Goal: Find specific page/section: Find specific page/section

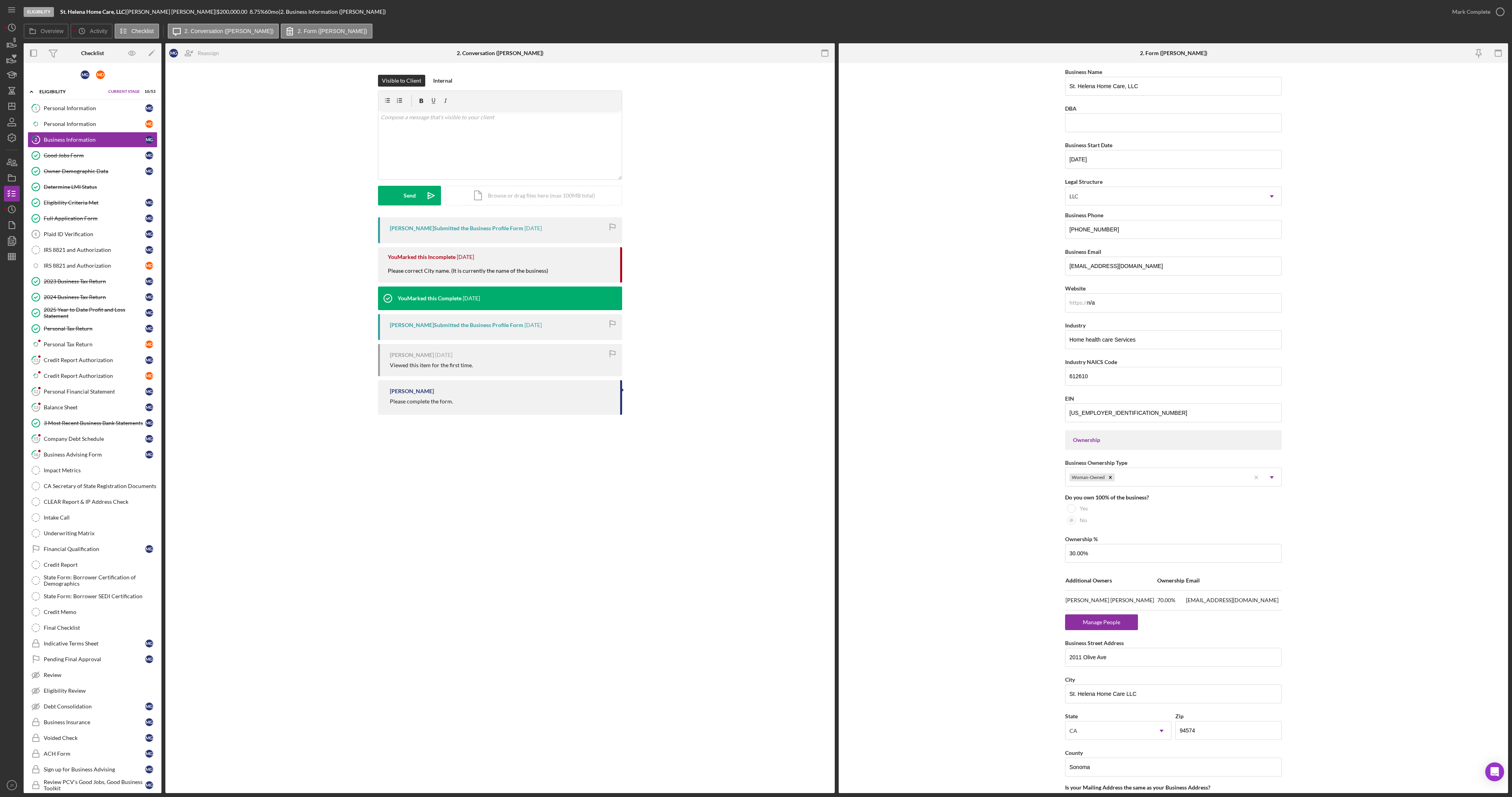
click at [879, 524] on form "Business Name [GEOGRAPHIC_DATA] Home Care, LLC DBA Business Start Date [DATE] L…" at bounding box center [1173, 428] width 669 height 730
click at [929, 281] on form "Business Name [GEOGRAPHIC_DATA] Home Care, LLC DBA Business Start Date [DATE] L…" at bounding box center [1173, 428] width 669 height 730
click at [684, 361] on div "[PERSON_NAME] Submitted the Business Profile Form [DATE] You Marked this Incomp…" at bounding box center [500, 318] width 646 height 201
click at [912, 425] on form "Business Name [GEOGRAPHIC_DATA] Home Care, LLC DBA Business Start Date [DATE] L…" at bounding box center [1173, 428] width 669 height 730
click at [293, 471] on div "2 Business Information M G Reassign M G [PERSON_NAME] M D [PERSON_NAME] Icon/Me…" at bounding box center [500, 428] width 669 height 730
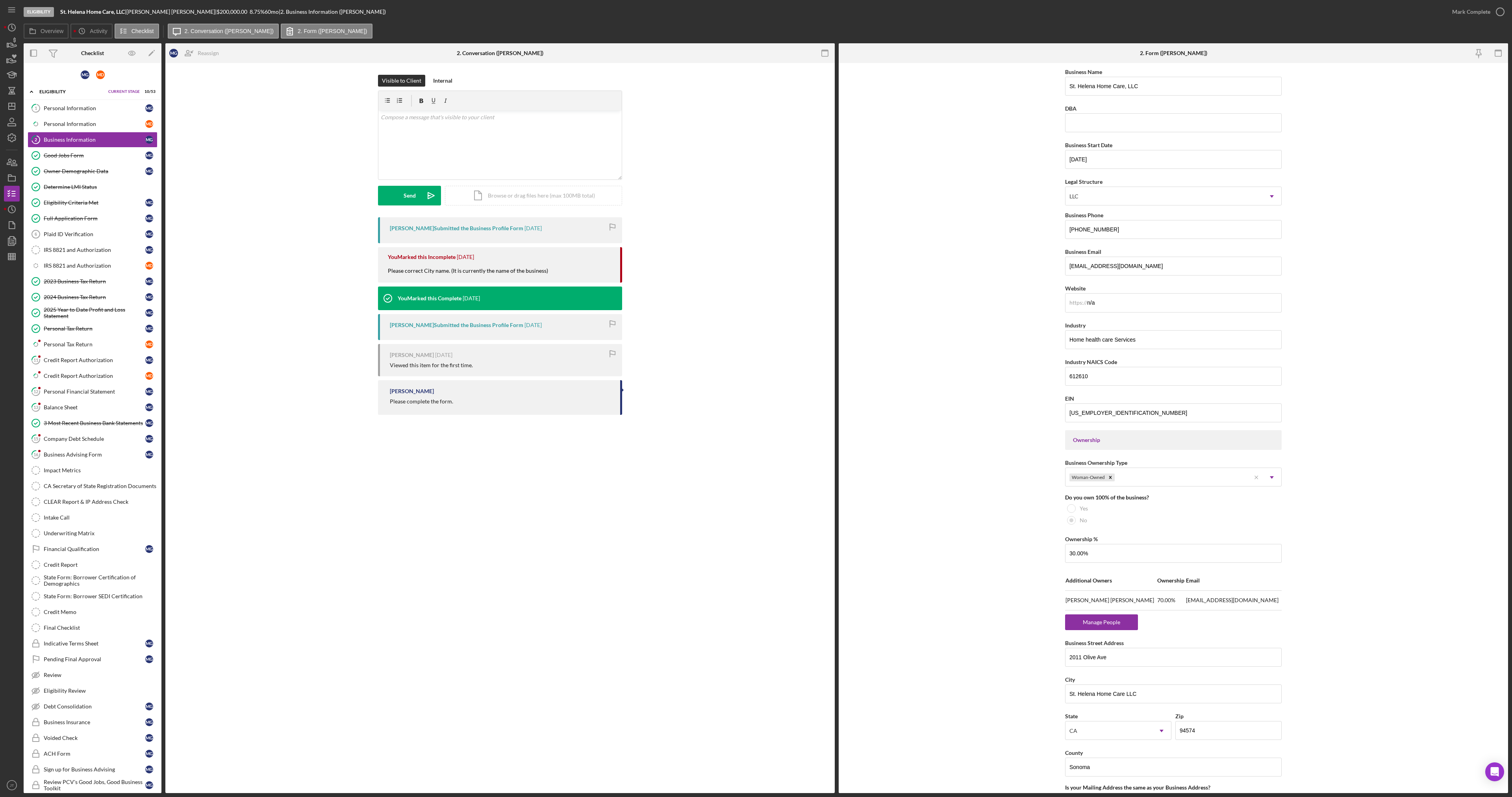
click at [720, 412] on div "[PERSON_NAME] Submitted the Business Profile Form [DATE] You Marked this Incomp…" at bounding box center [500, 318] width 646 height 201
click at [907, 335] on form "Business Name [GEOGRAPHIC_DATA] Home Care, LLC DBA Business Start Date [DATE] L…" at bounding box center [1173, 428] width 669 height 730
click at [690, 380] on div "[PERSON_NAME] Submitted the Business Profile Form [DATE] You Marked this Incomp…" at bounding box center [500, 318] width 646 height 201
click at [559, 470] on div "2 Business Information M G Reassign M G [PERSON_NAME] M D [PERSON_NAME] Icon/Me…" at bounding box center [500, 428] width 669 height 730
click at [293, 198] on div "Visible to Client Internal v Color teal Color pink Remove color Add row above A…" at bounding box center [500, 146] width 646 height 143
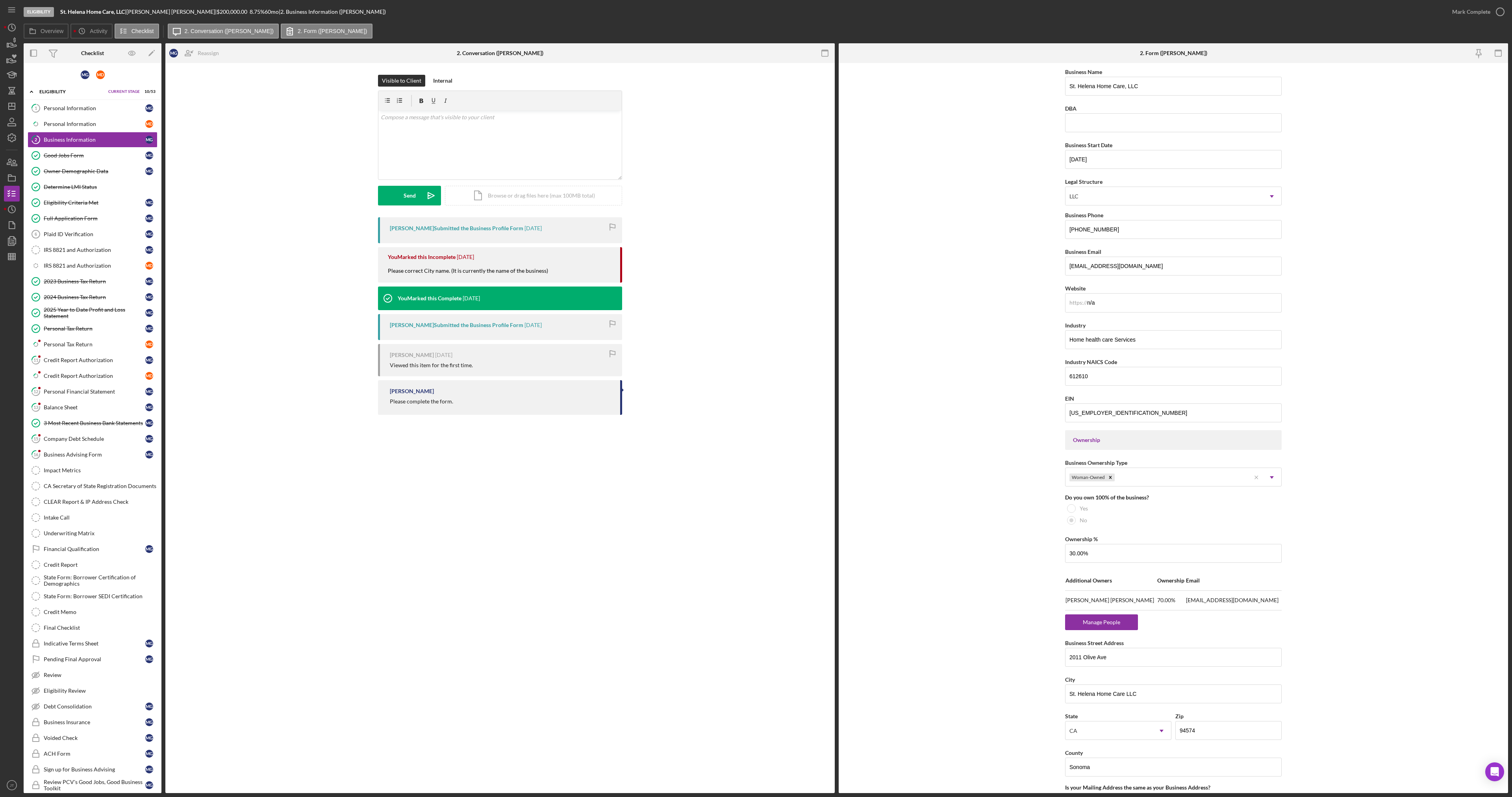
click at [936, 297] on form "Business Name [GEOGRAPHIC_DATA] Home Care, LLC DBA Business Start Date [DATE] L…" at bounding box center [1173, 428] width 669 height 730
click at [892, 497] on form "Business Name [GEOGRAPHIC_DATA] Home Care, LLC DBA Business Start Date [DATE] L…" at bounding box center [1173, 428] width 669 height 730
click at [933, 458] on form "Business Name [GEOGRAPHIC_DATA] Home Care, LLC DBA Business Start Date [DATE] L…" at bounding box center [1173, 428] width 669 height 730
click at [967, 518] on form "Business Name [GEOGRAPHIC_DATA] Home Care, LLC DBA Business Start Date [DATE] L…" at bounding box center [1173, 428] width 669 height 730
click at [884, 462] on form "Business Name [GEOGRAPHIC_DATA] Home Care, LLC DBA Business Start Date [DATE] L…" at bounding box center [1173, 428] width 669 height 730
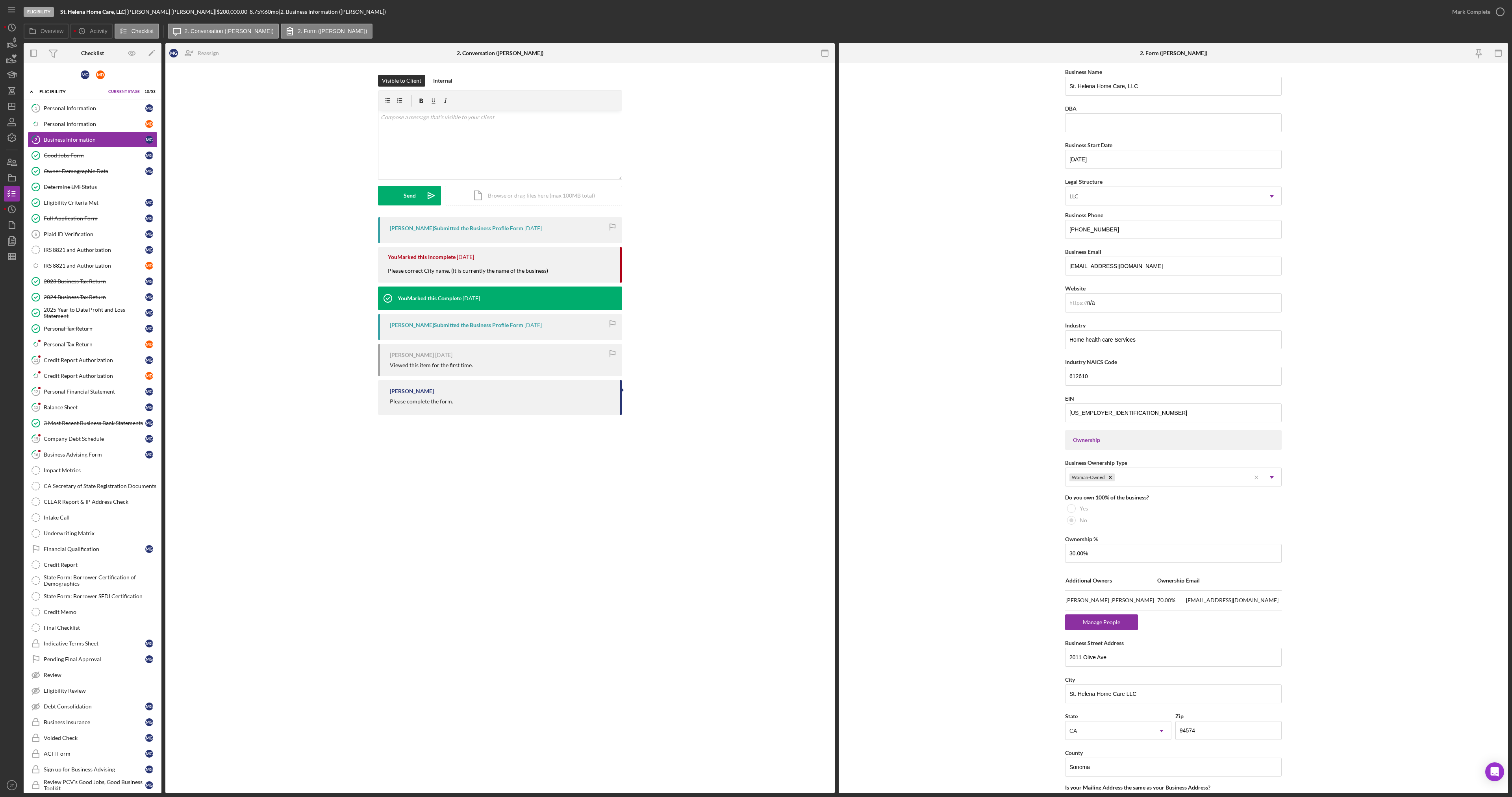
click at [918, 434] on form "Business Name [GEOGRAPHIC_DATA] Home Care, LLC DBA Business Start Date [DATE] L…" at bounding box center [1173, 428] width 669 height 730
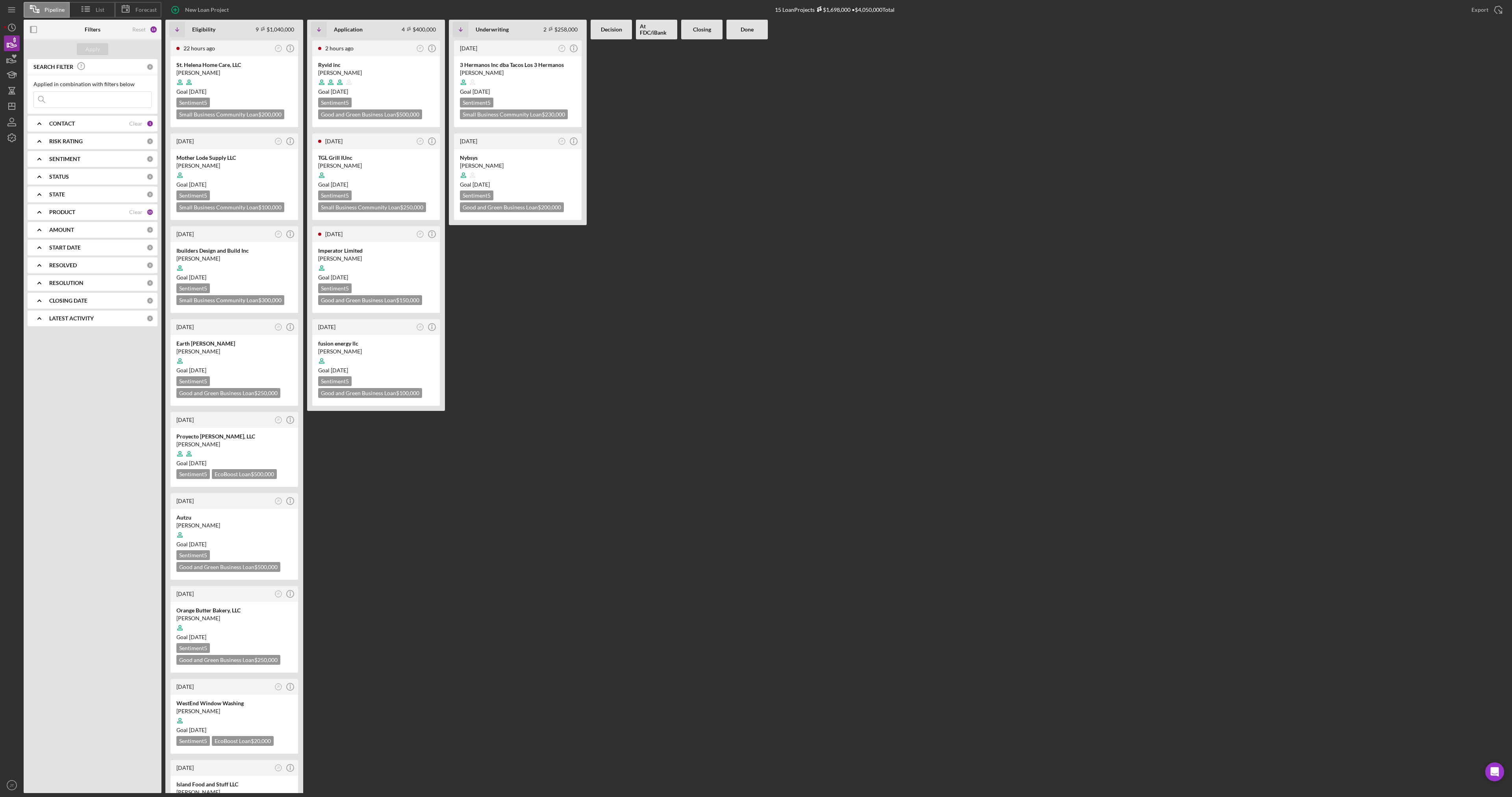
click at [657, 315] on FDC\/iBank at bounding box center [656, 416] width 41 height 754
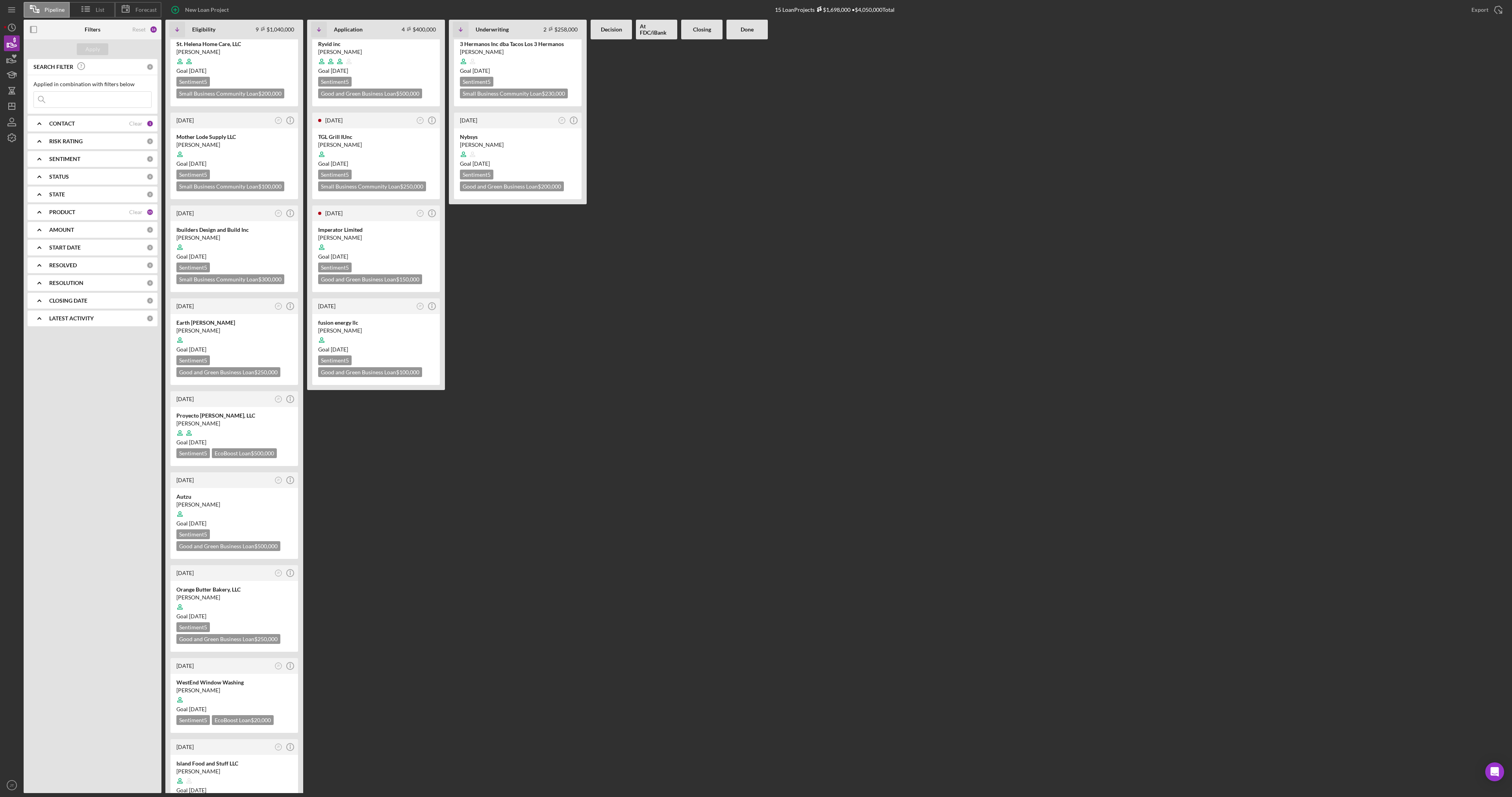
scroll to position [39, 0]
